Goal: Information Seeking & Learning: Learn about a topic

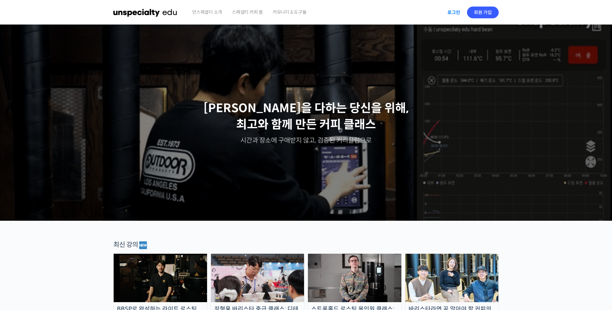
click at [454, 13] on link "로그인" at bounding box center [453, 12] width 21 height 15
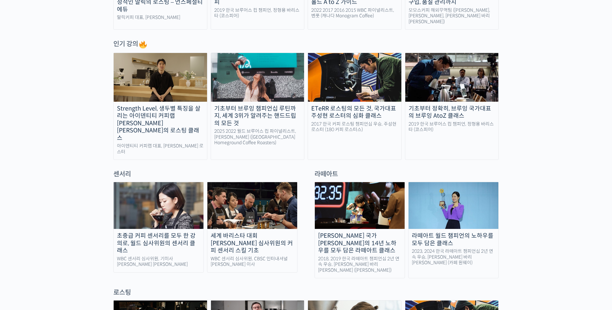
scroll to position [325, 0]
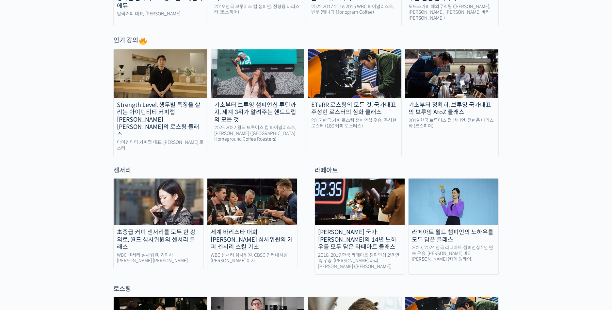
click at [174, 184] on img at bounding box center [159, 201] width 90 height 47
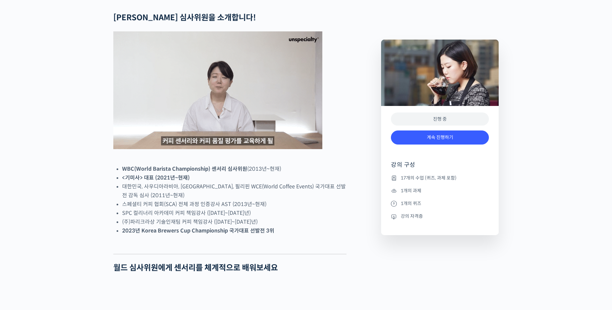
scroll to position [279, 0]
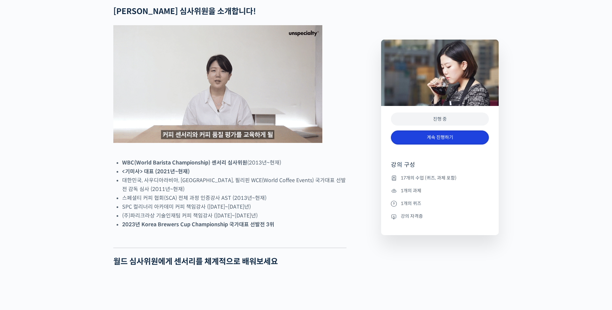
click at [440, 135] on link "계속 진행하기" at bounding box center [440, 137] width 98 height 14
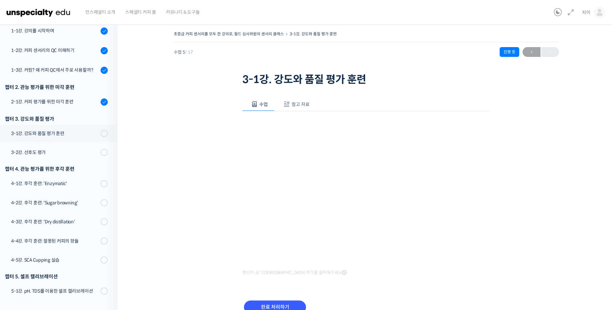
scroll to position [56, 0]
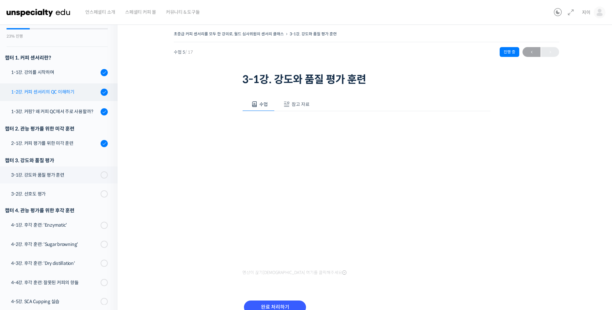
click at [56, 90] on div "1-2강. 커피 센서리의 QC 이해하기" at bounding box center [55, 91] width 88 height 7
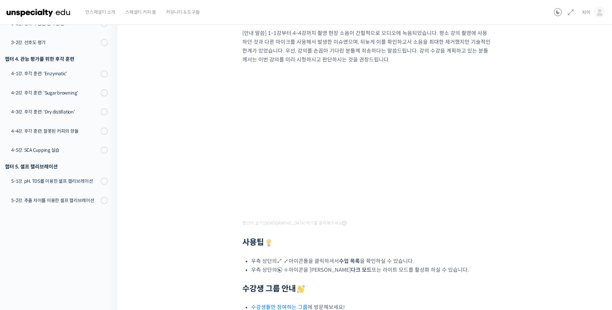
scroll to position [46, 0]
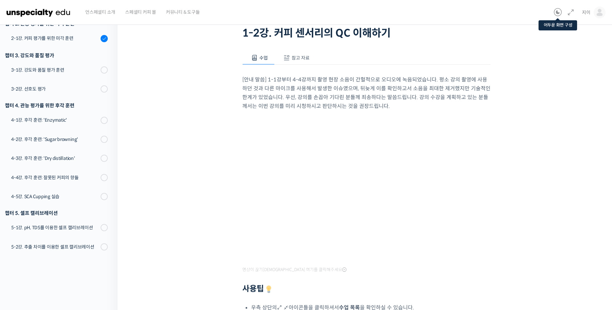
click at [559, 12] on icon at bounding box center [558, 12] width 8 height 8
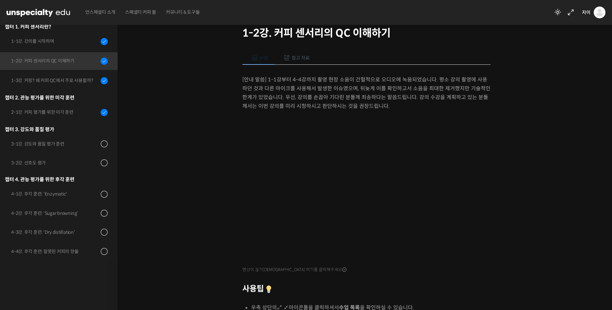
scroll to position [39, 0]
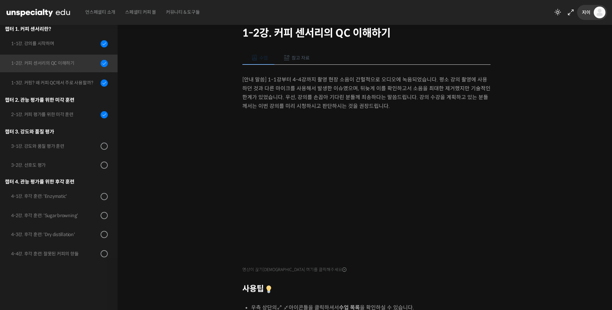
click at [587, 14] on span "지이" at bounding box center [586, 12] width 8 height 6
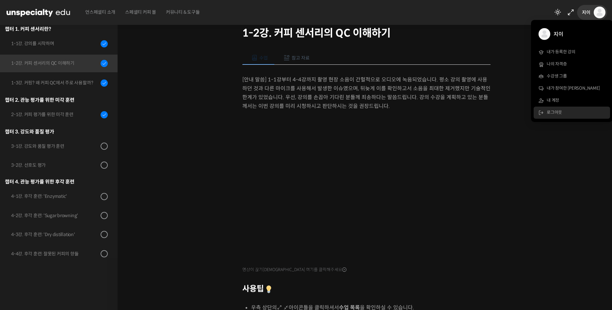
click at [560, 112] on span "로그아웃" at bounding box center [554, 112] width 15 height 6
